Goal: Find specific page/section: Find specific page/section

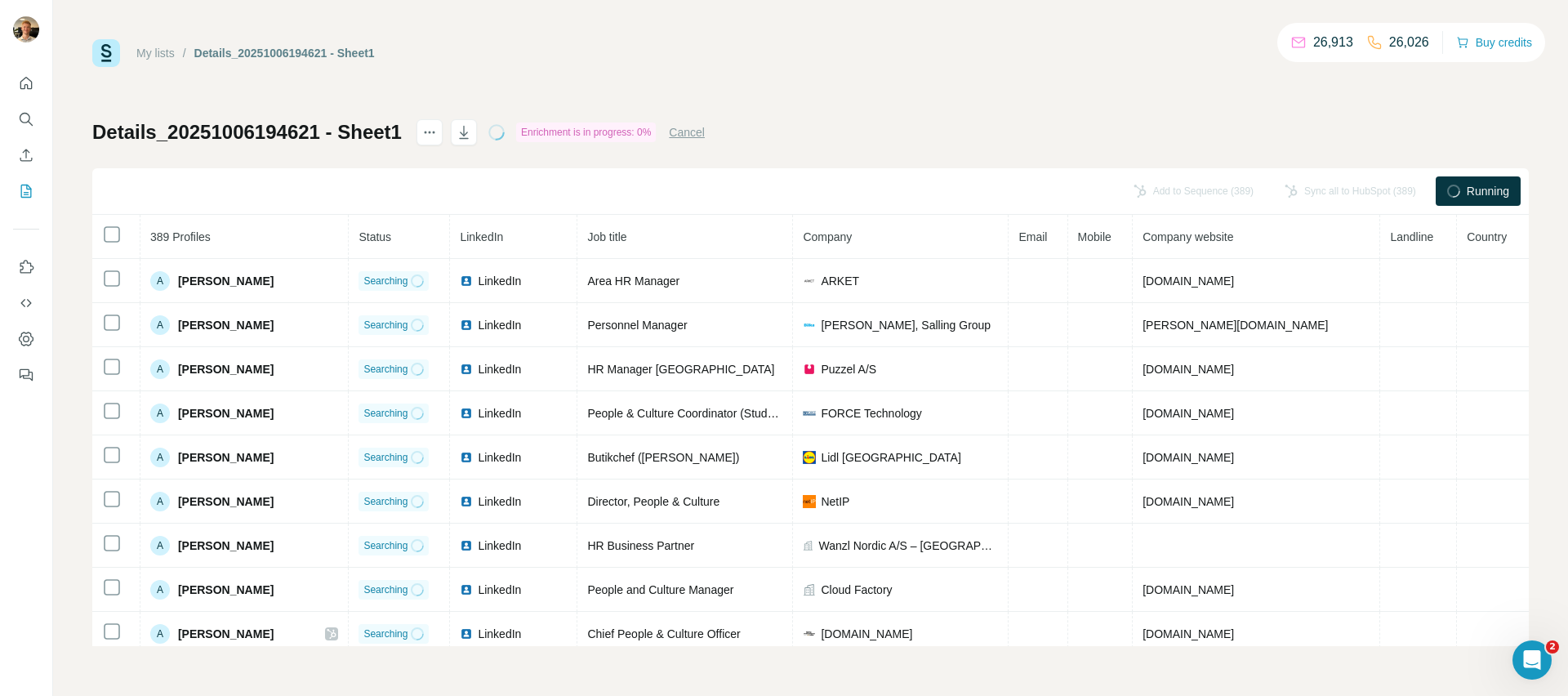
scroll to position [3871, 0]
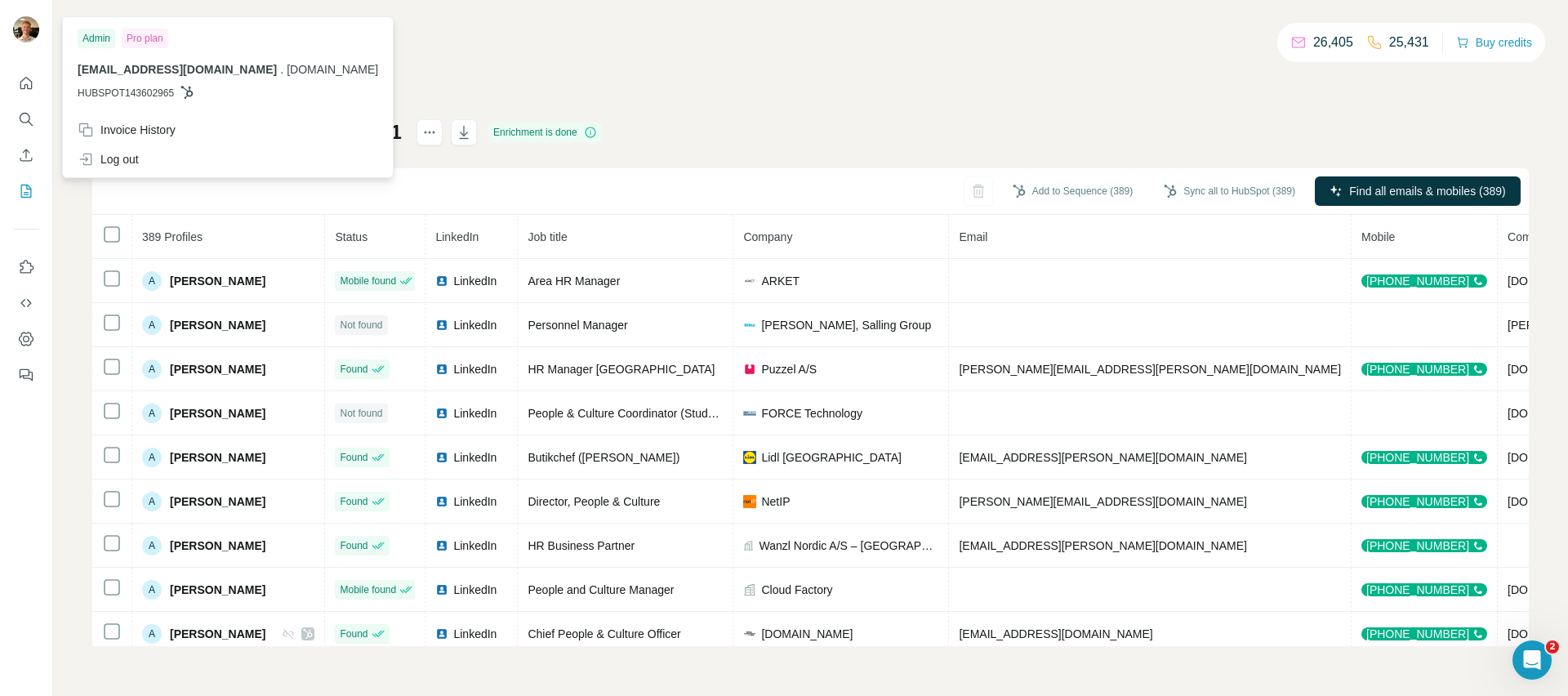
click at [633, 69] on div "My lists / Details_20251006194621 - Sheet1 26,405 25,431 Buy credits Details_20…" at bounding box center [811, 343] width 1437 height 607
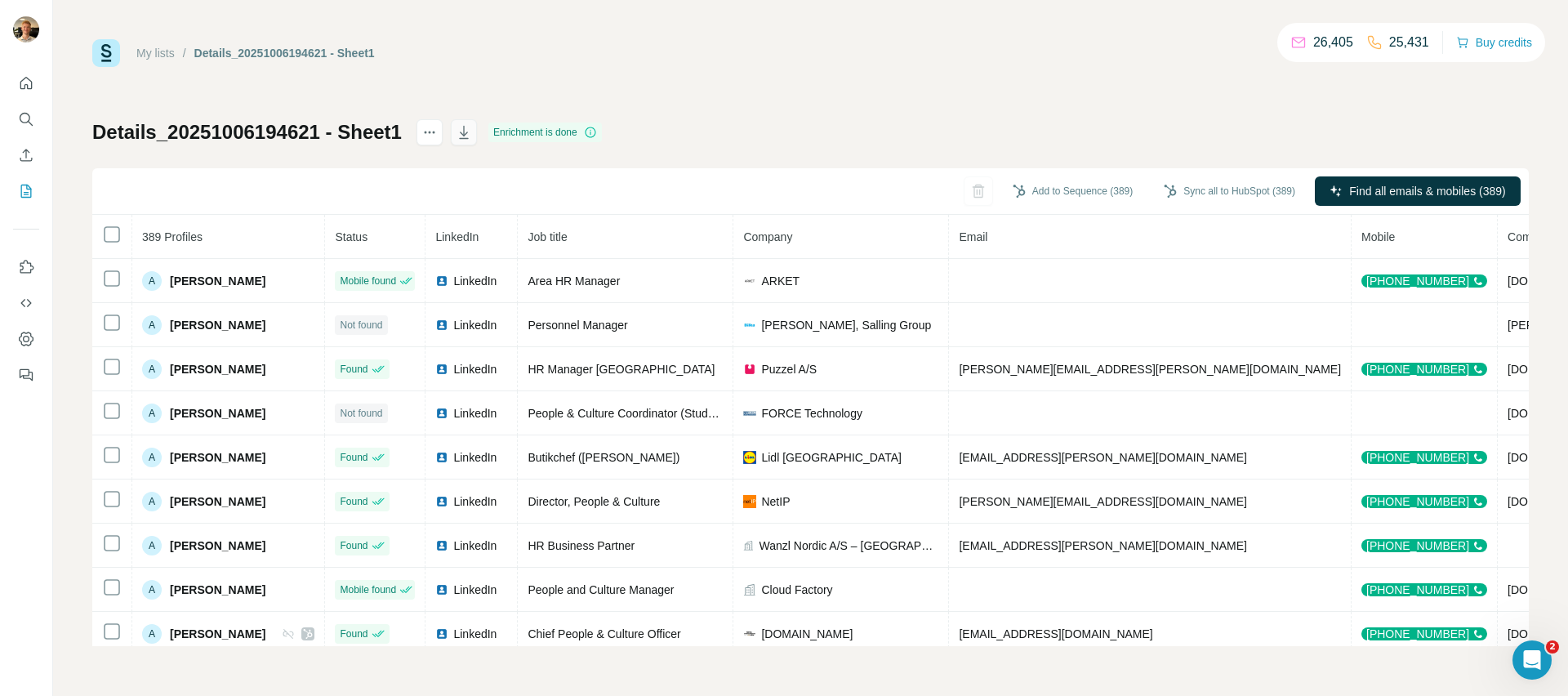
click at [467, 128] on icon "button" at bounding box center [464, 132] width 16 height 16
click at [124, 49] on div "My lists / Details_20251006194621 - Sheet1" at bounding box center [233, 53] width 282 height 28
click at [115, 54] on img at bounding box center [106, 53] width 28 height 28
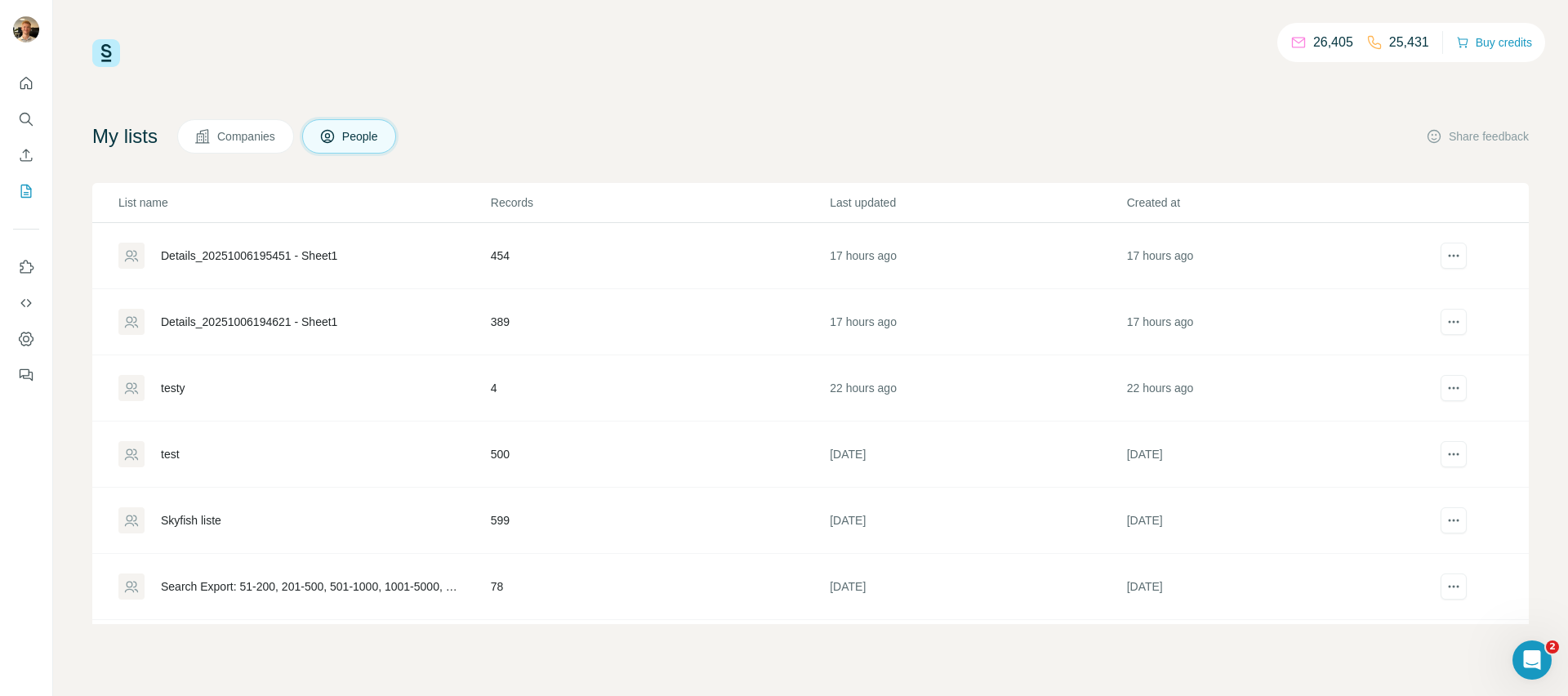
click at [246, 246] on div "Details_20251006195451 - Sheet1" at bounding box center [304, 255] width 370 height 26
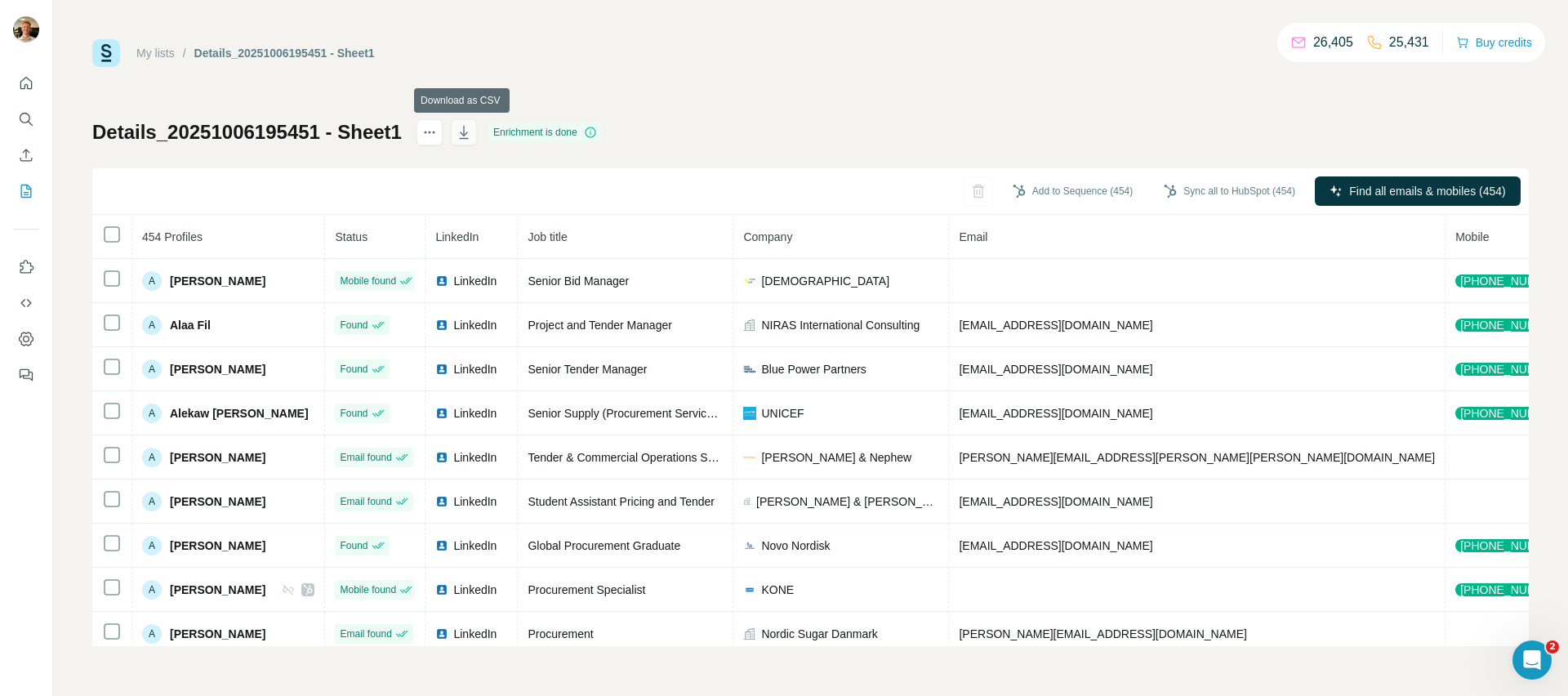
click at [466, 133] on icon "button" at bounding box center [463, 134] width 8 height 5
